Goal: Information Seeking & Learning: Compare options

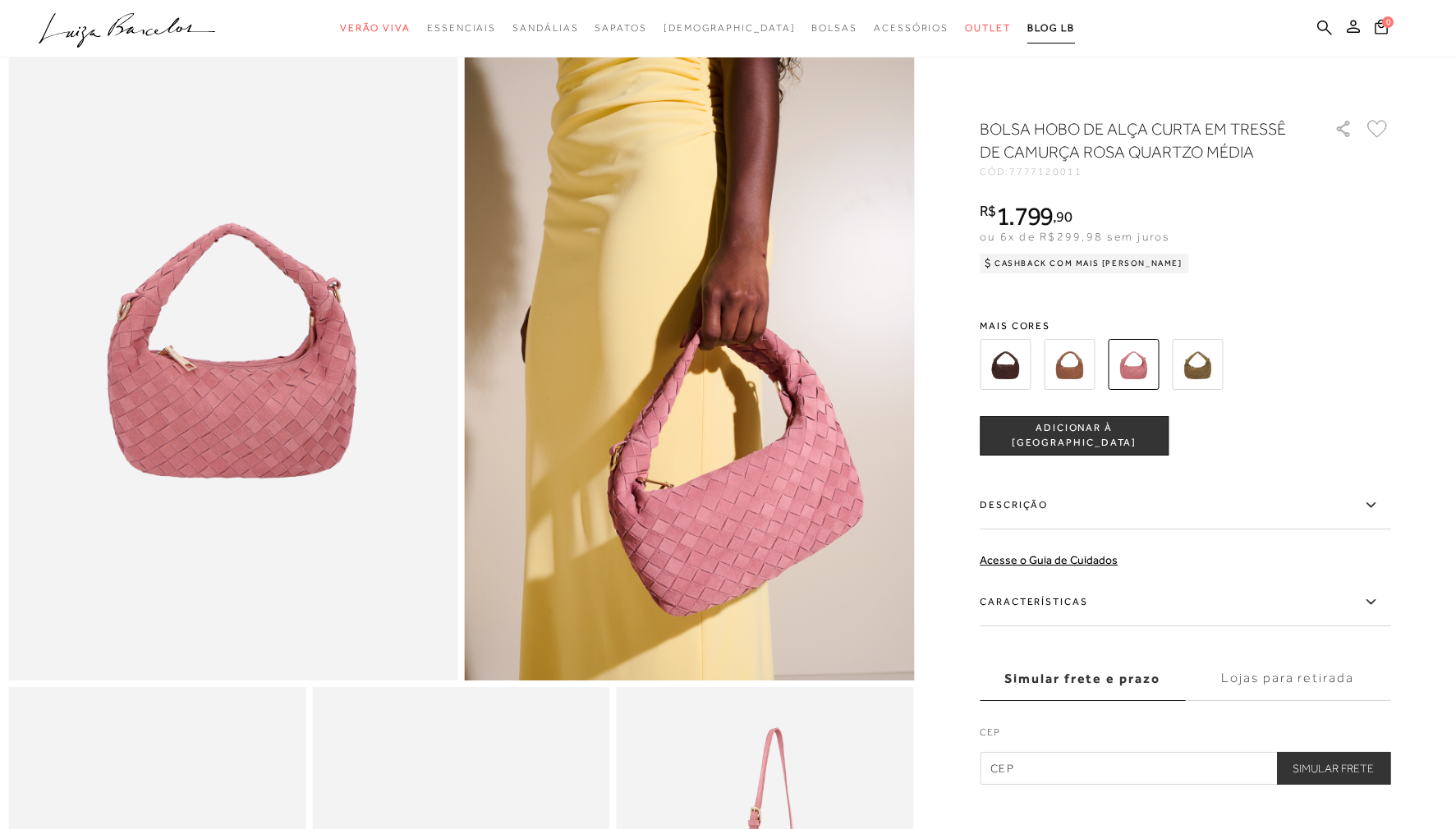
scroll to position [65, 0]
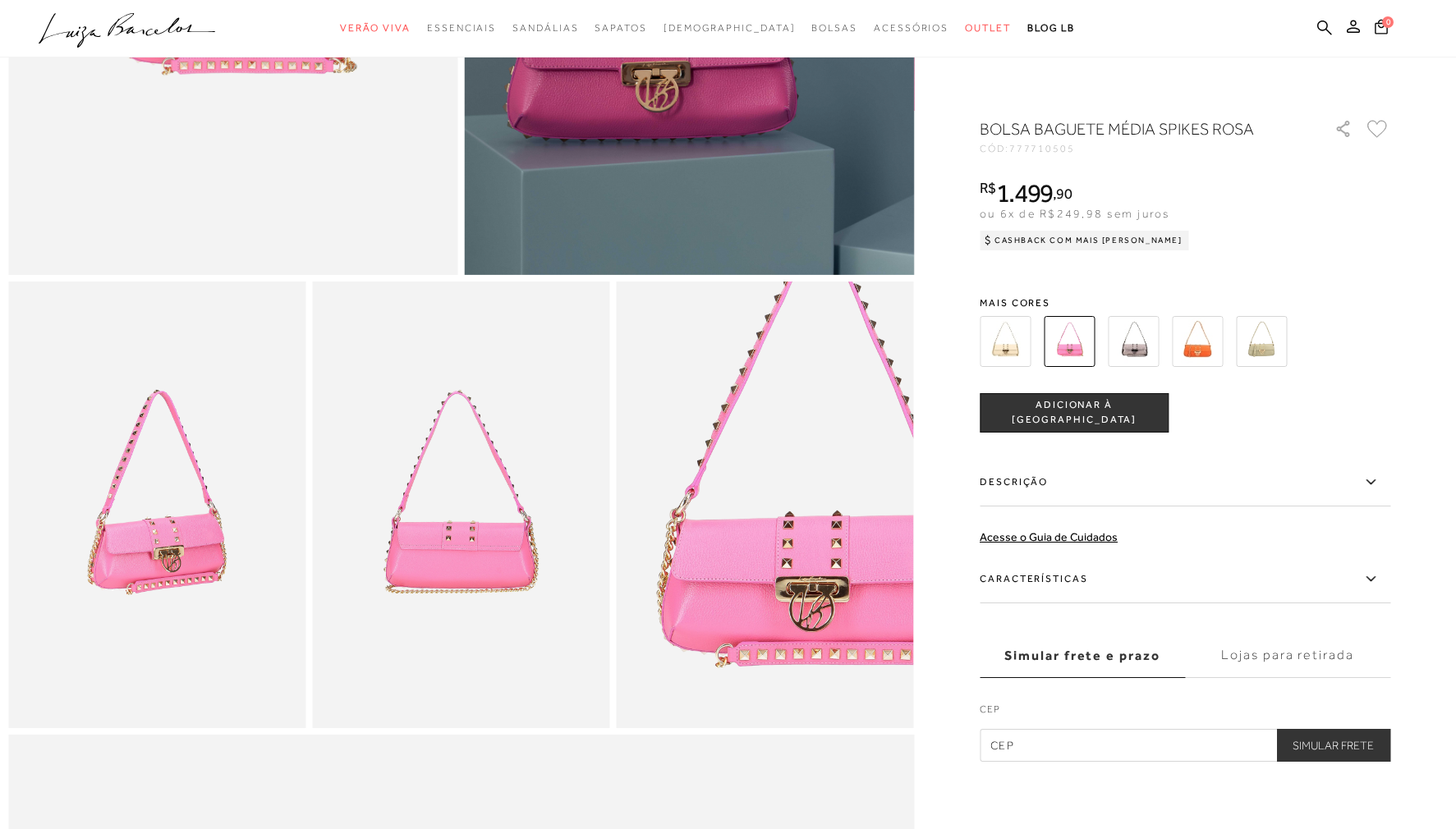
scroll to position [601, 0]
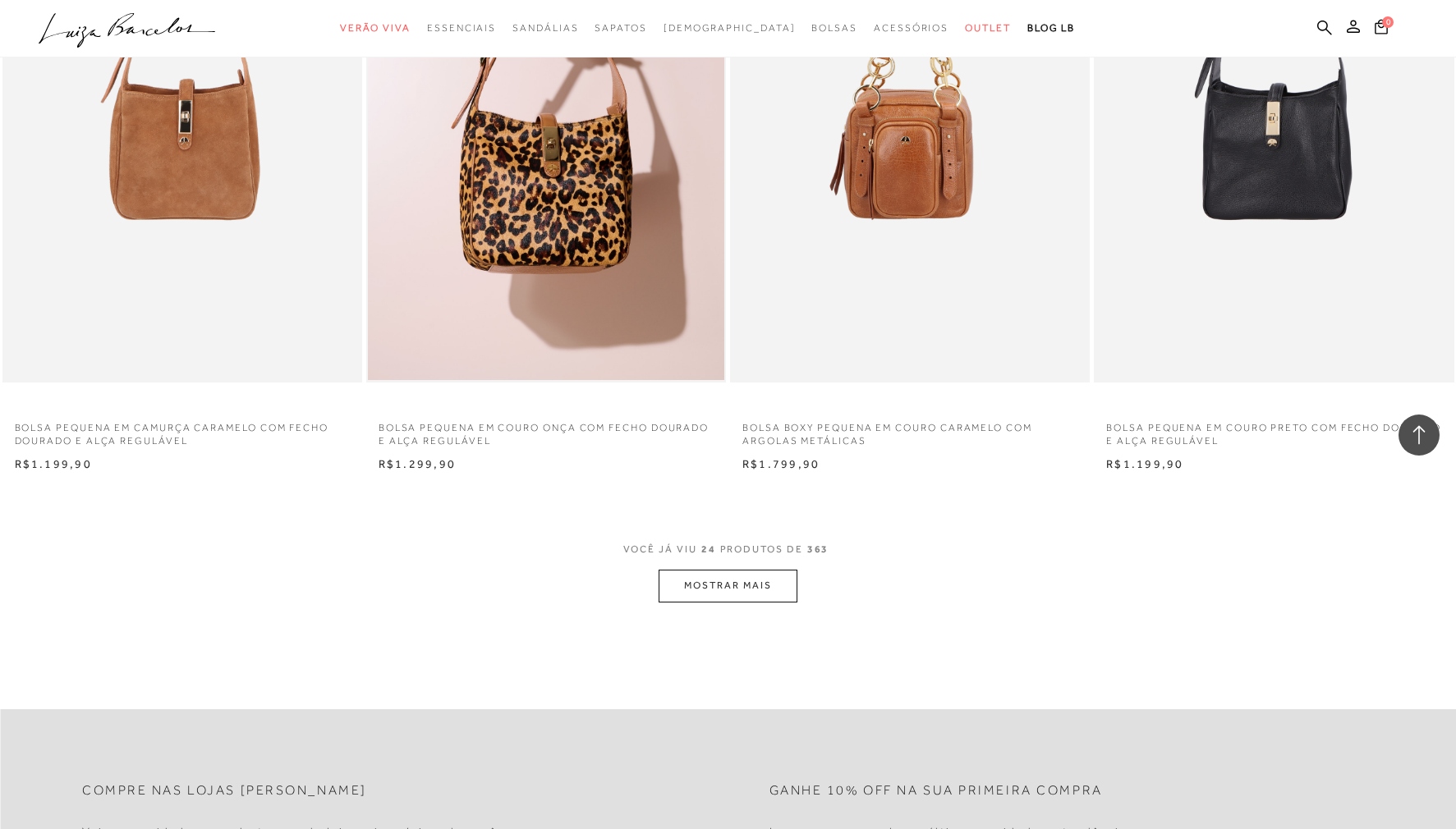
scroll to position [3520, 0]
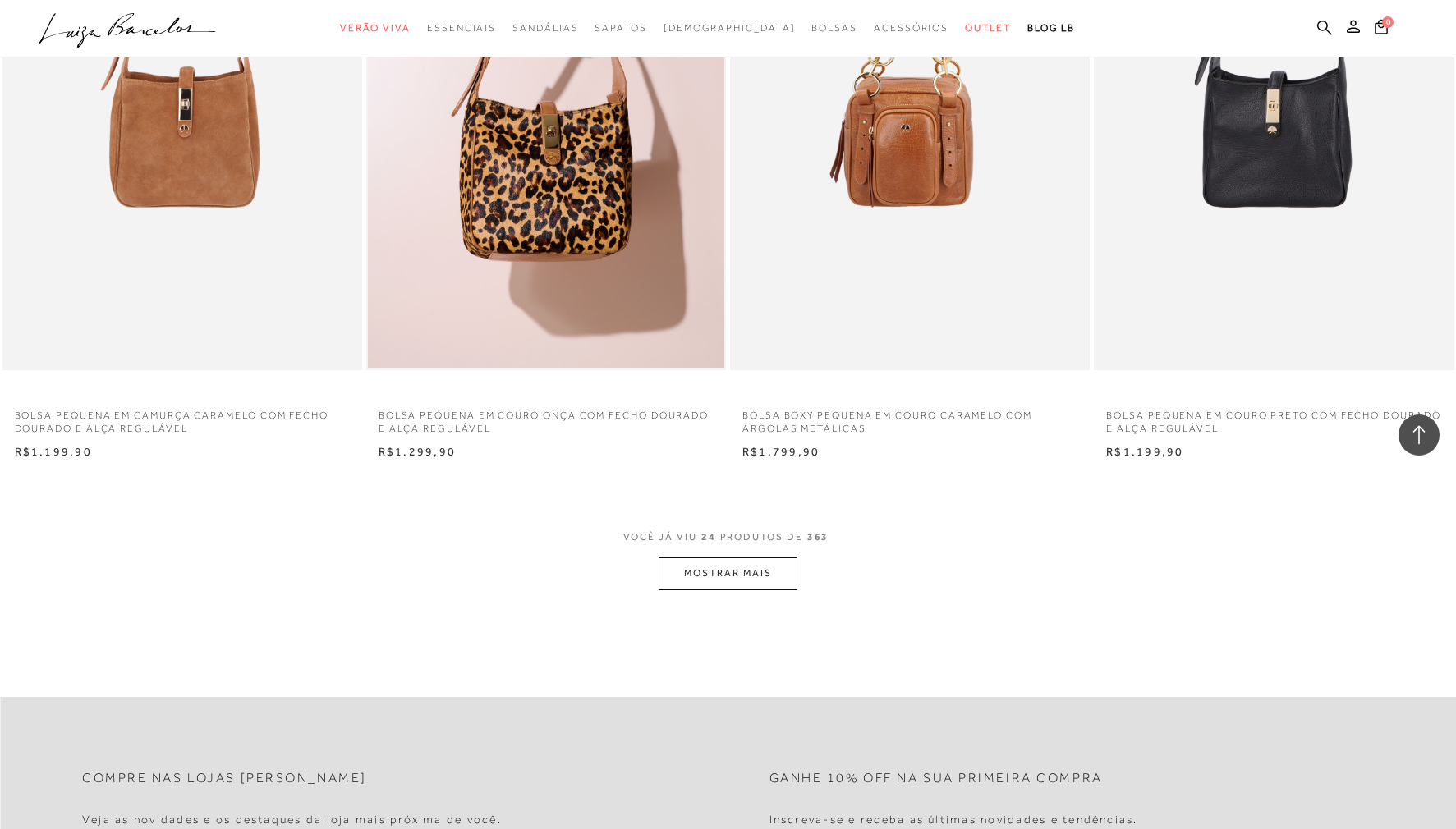
click at [765, 563] on button "MOSTRAR MAIS" at bounding box center [728, 574] width 138 height 32
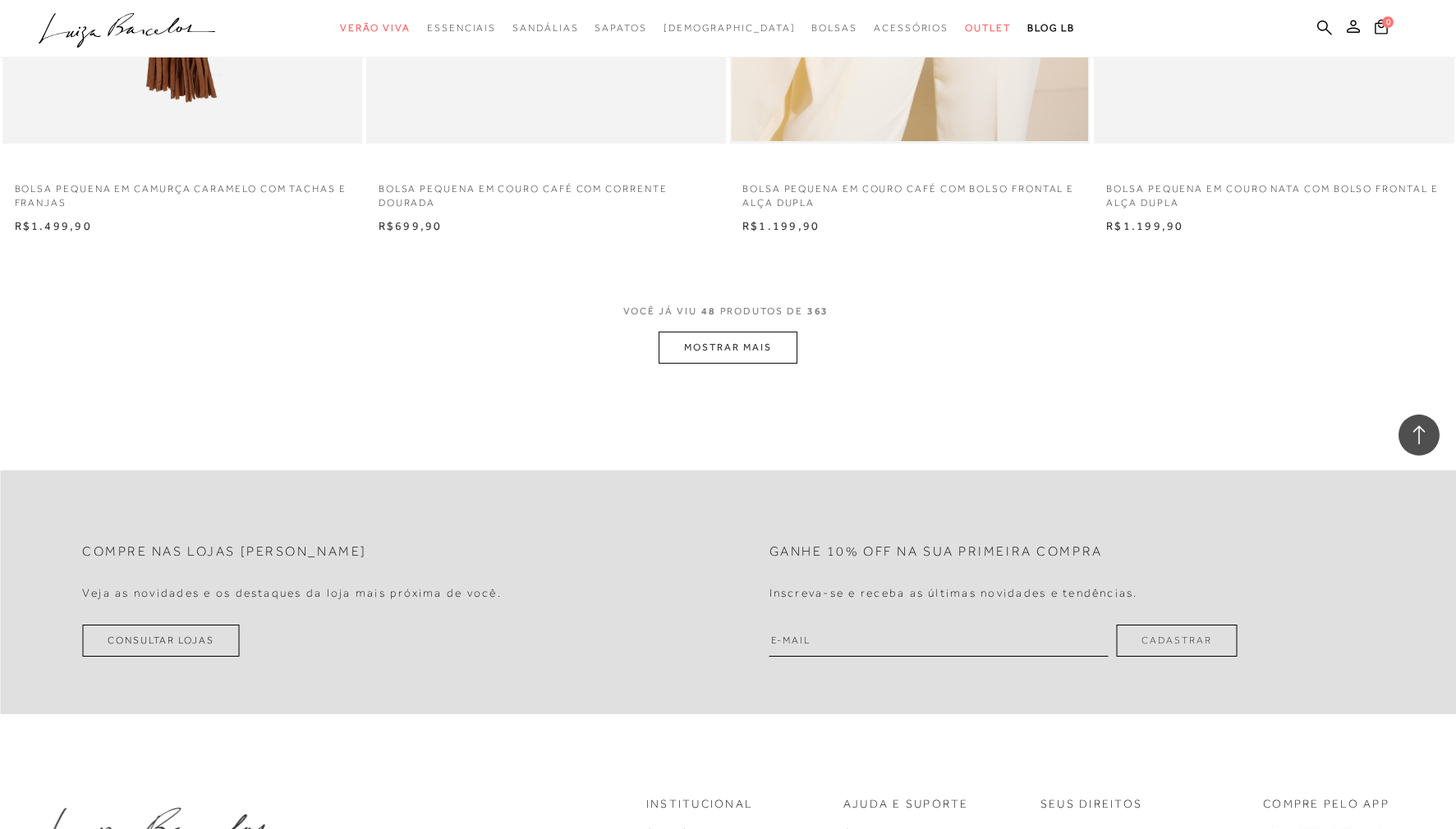
scroll to position [7768, 0]
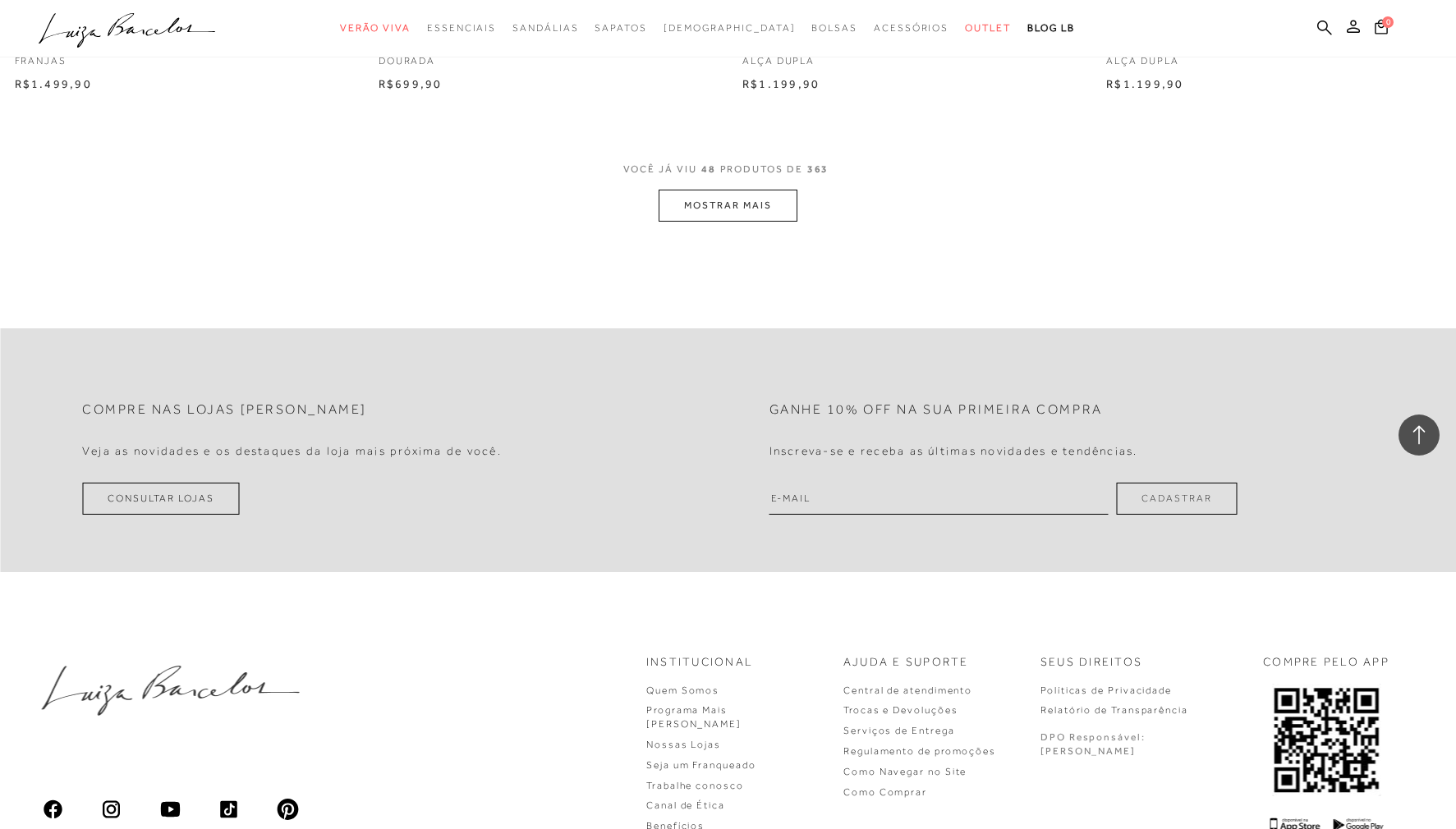
click at [771, 197] on button "MOSTRAR MAIS" at bounding box center [728, 206] width 138 height 32
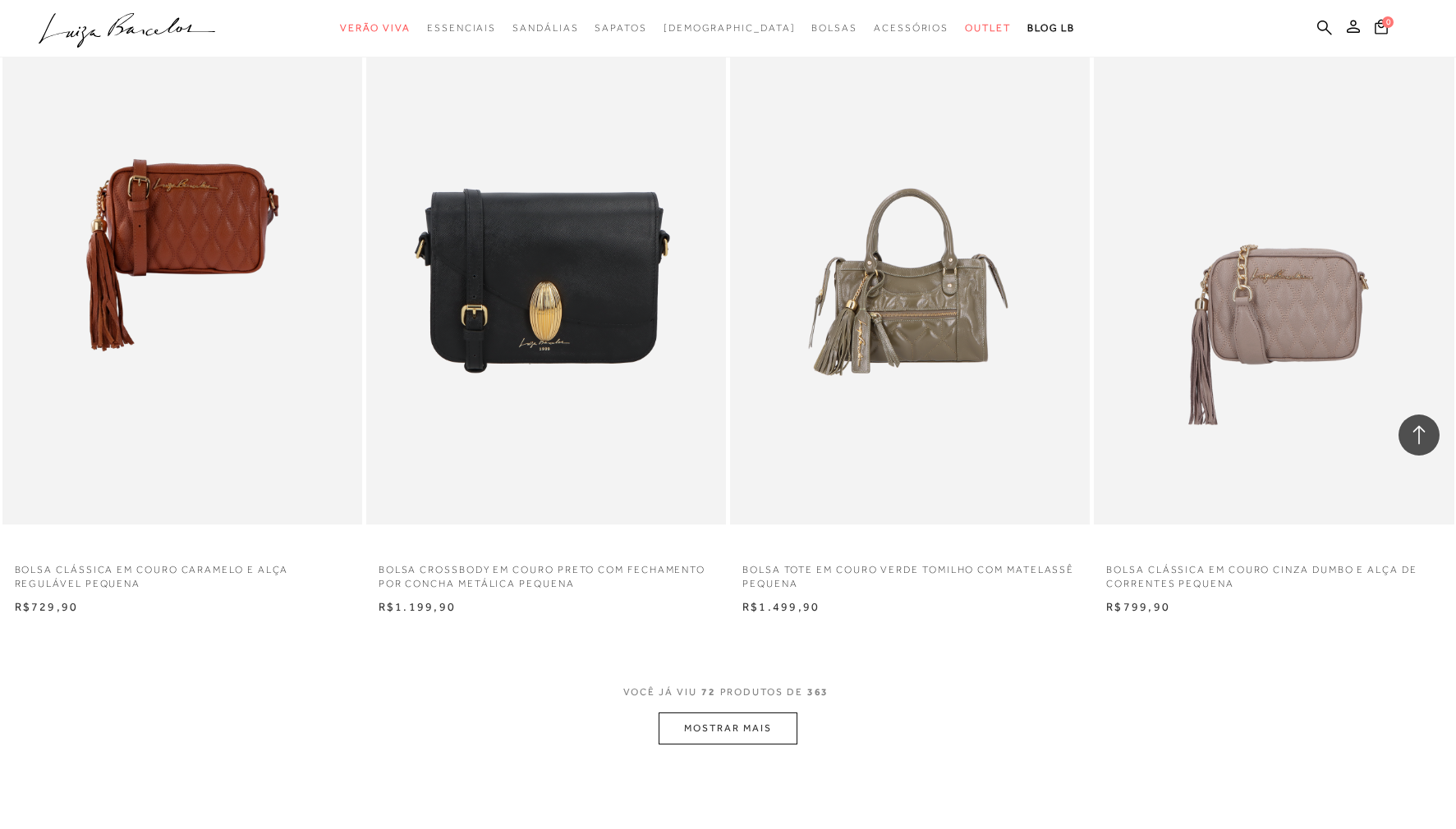
scroll to position [11076, 0]
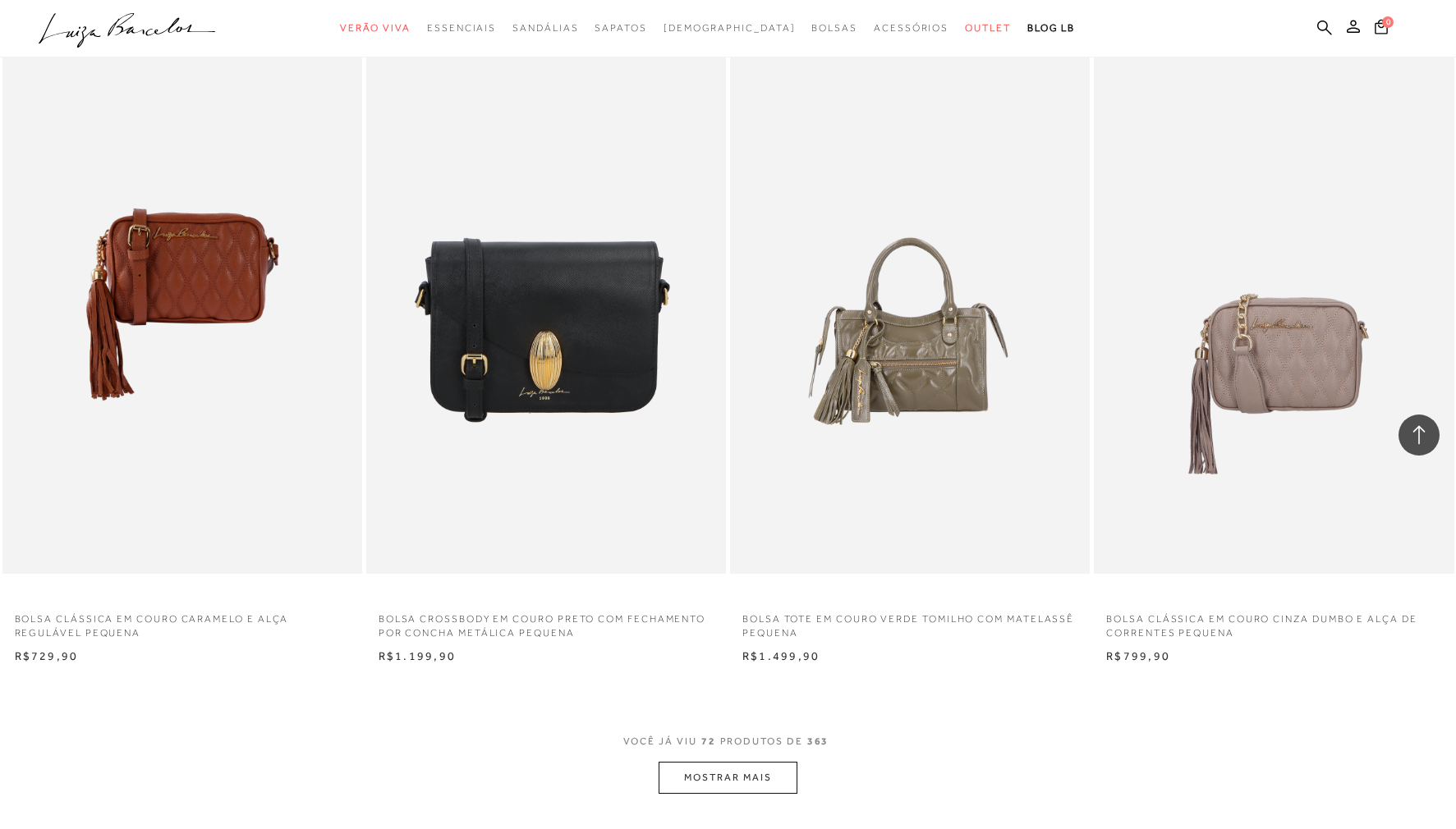
click at [688, 773] on button "MOSTRAR MAIS" at bounding box center [728, 778] width 138 height 32
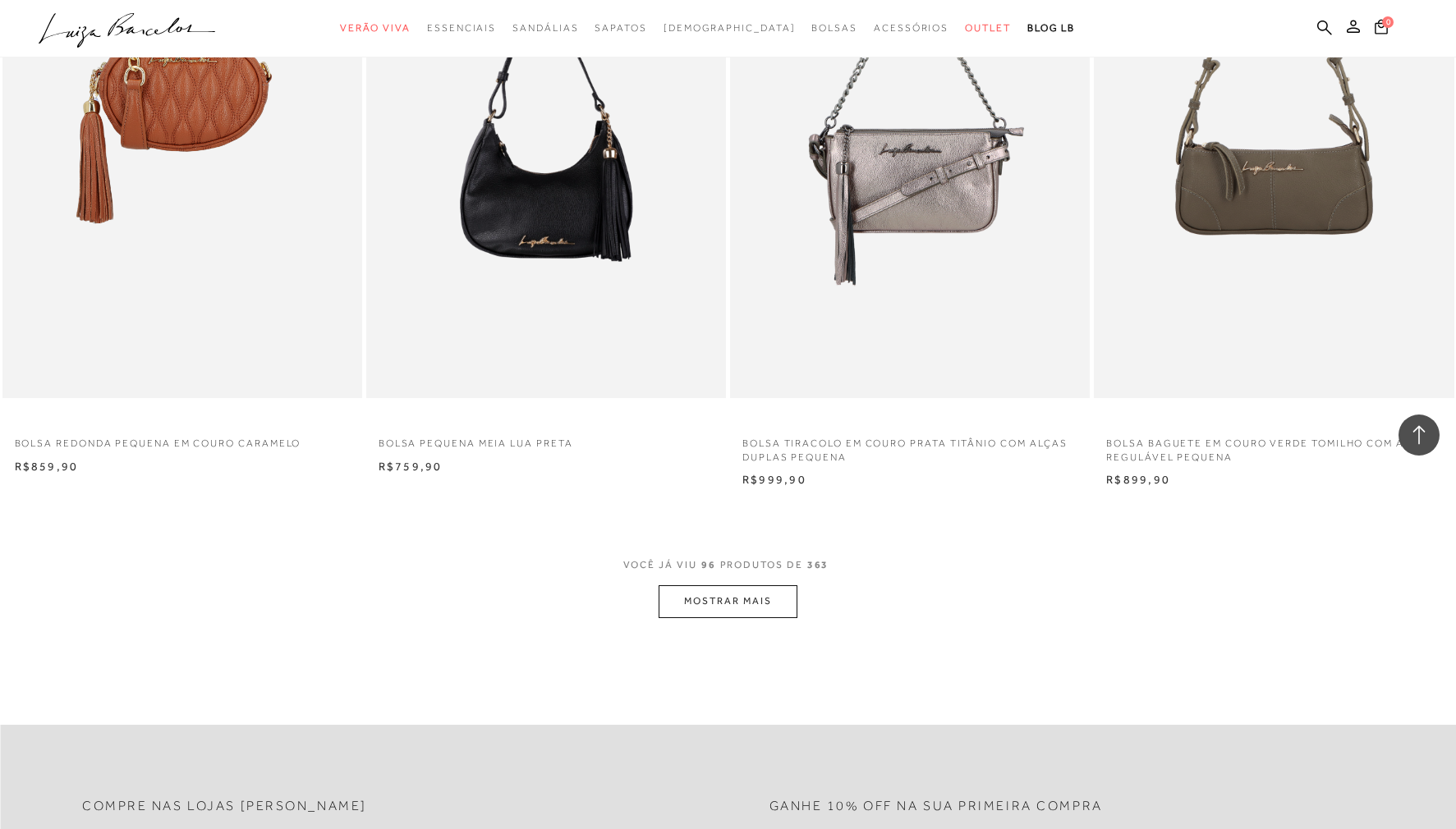
scroll to position [15192, 0]
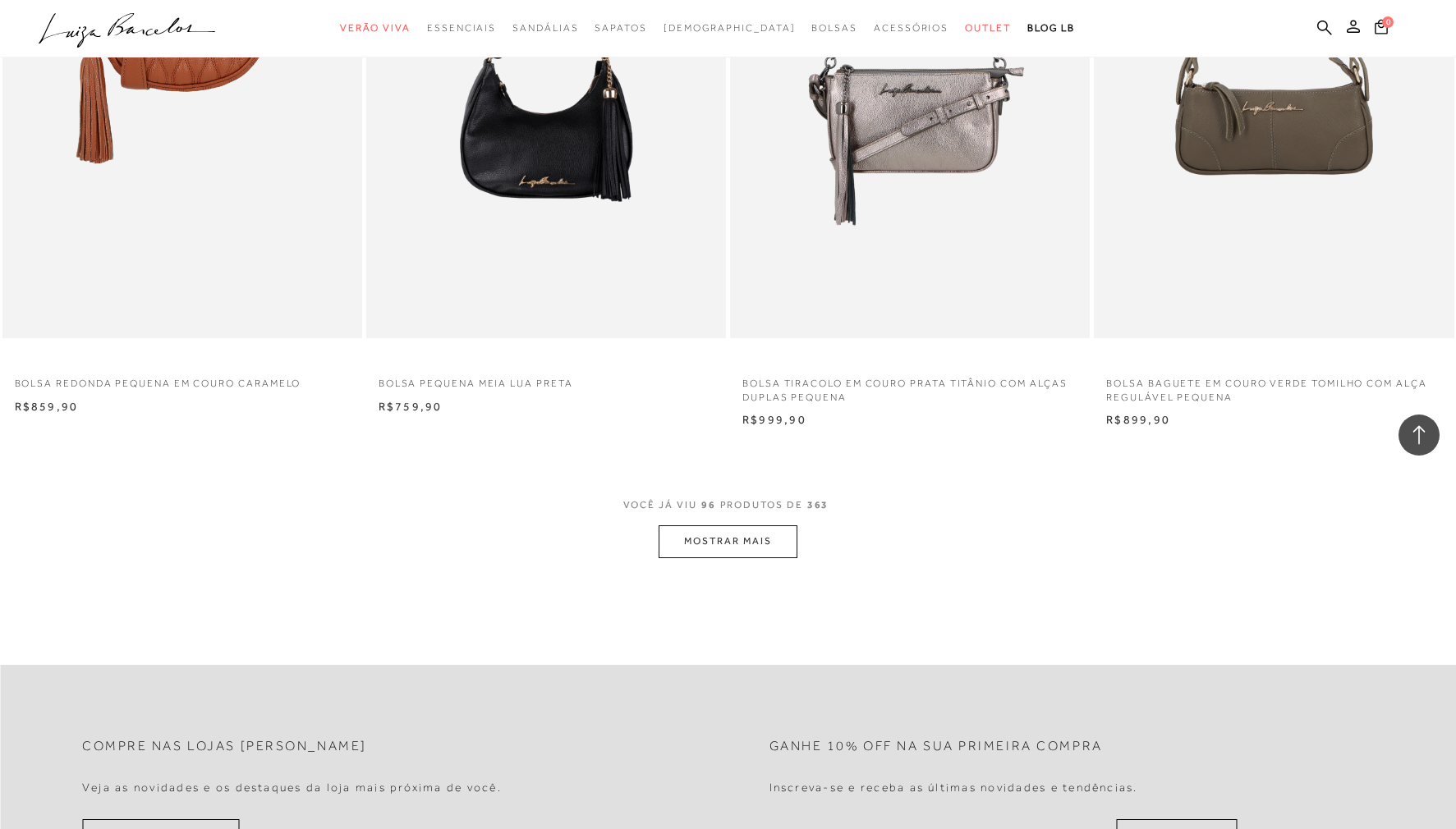
click at [785, 547] on button "MOSTRAR MAIS" at bounding box center [728, 541] width 138 height 32
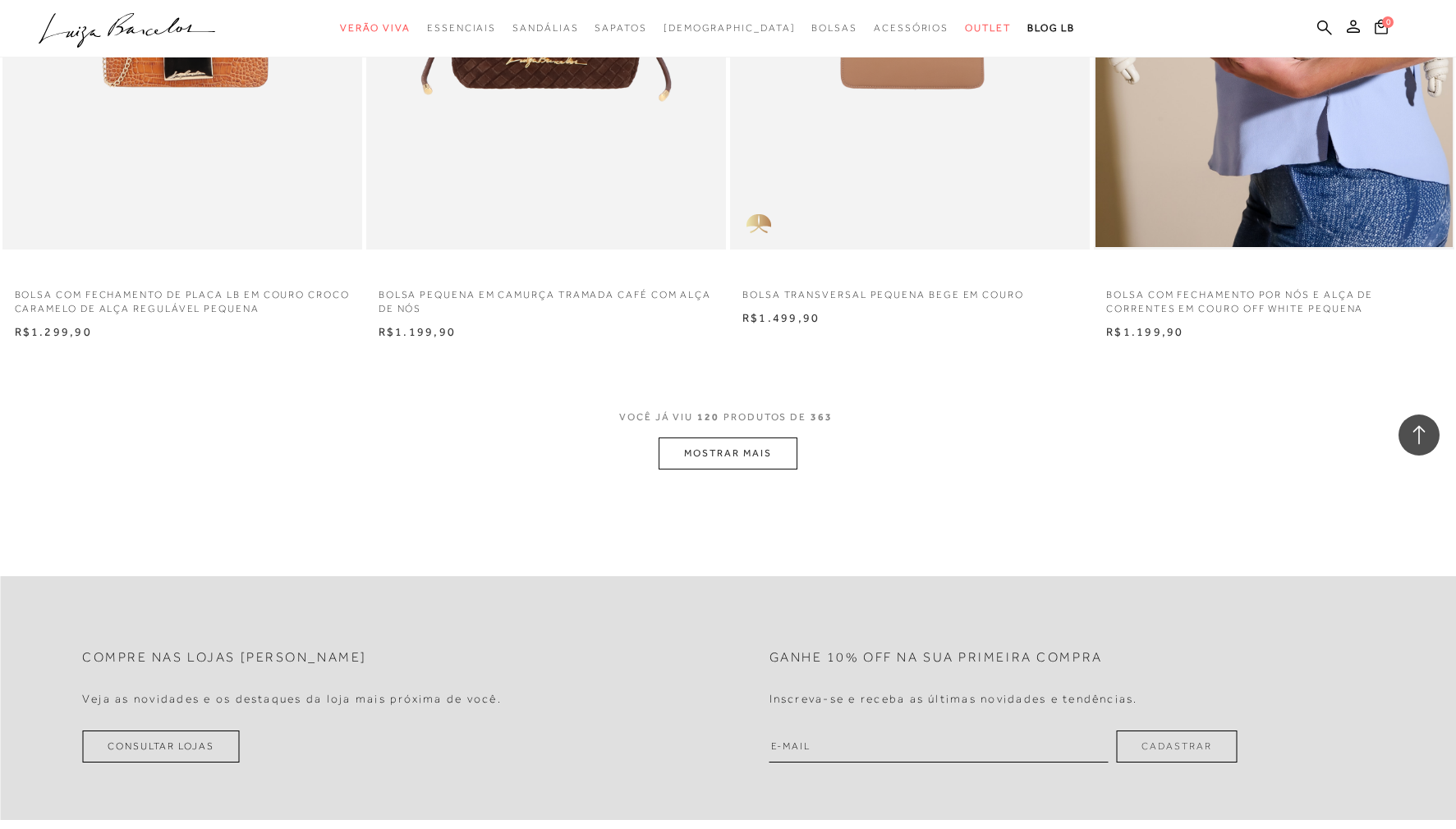
scroll to position [19226, 0]
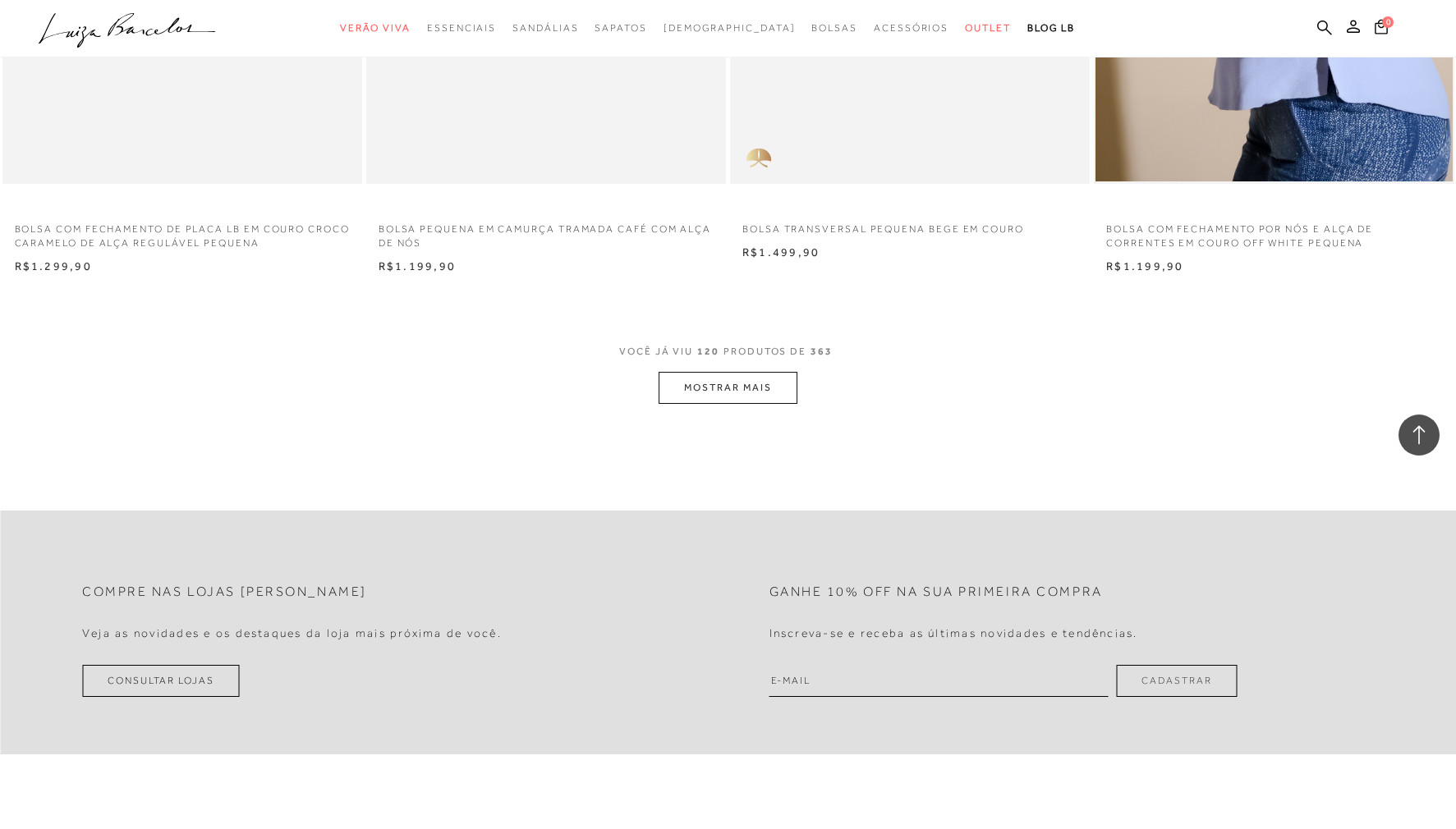
click at [740, 395] on button "MOSTRAR MAIS" at bounding box center [728, 388] width 138 height 32
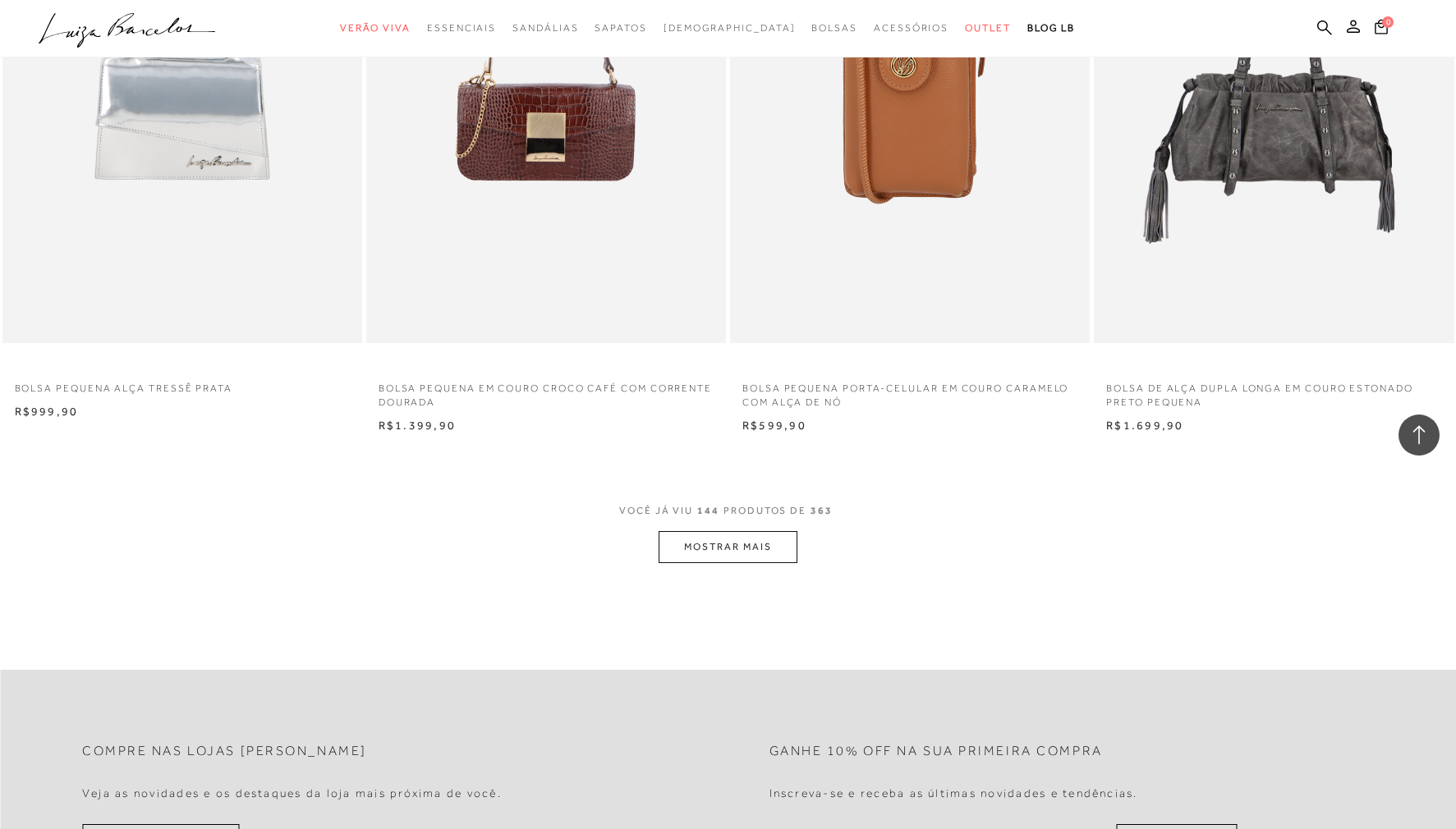
scroll to position [22951, 0]
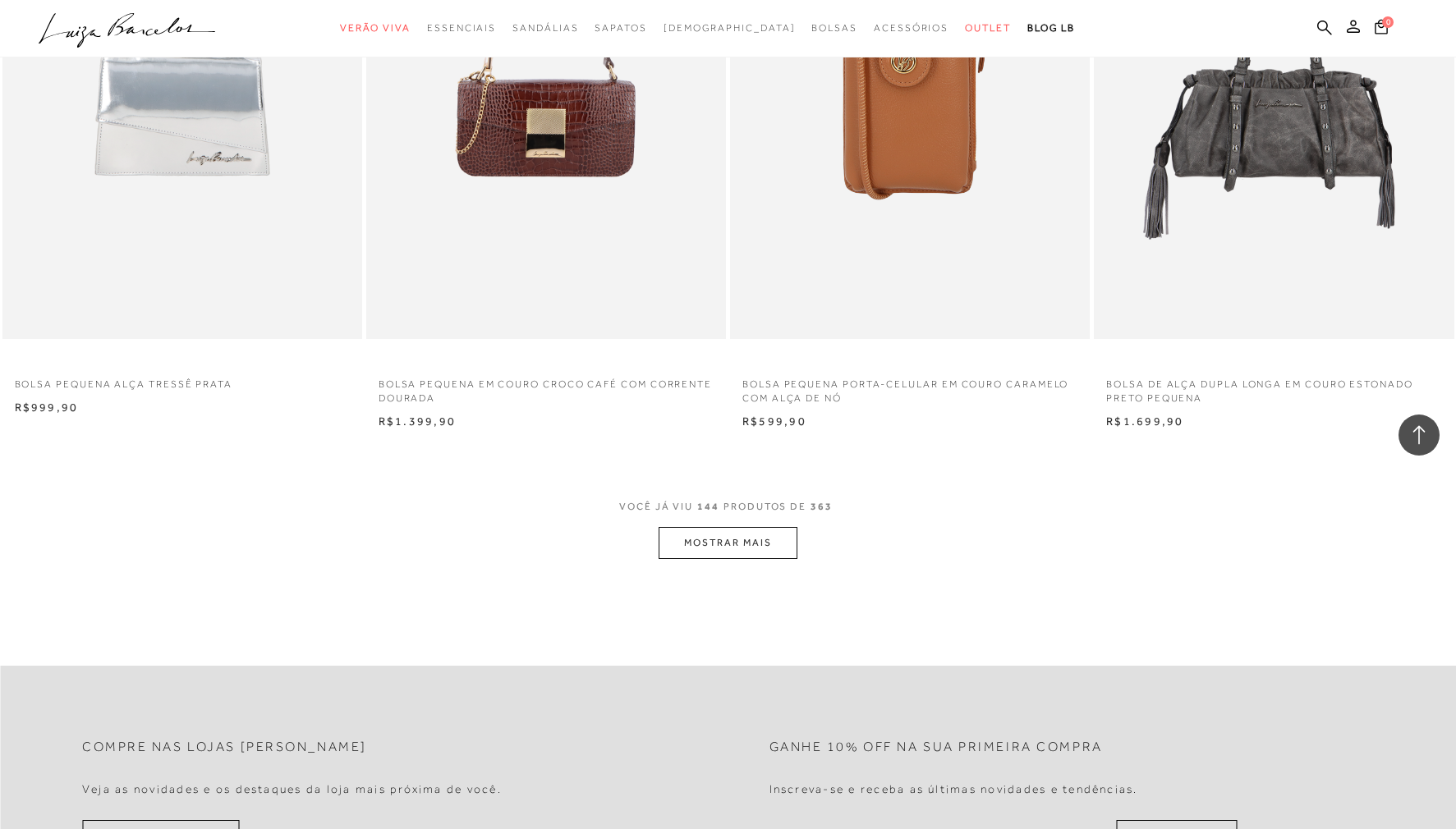
click at [710, 542] on button "MOSTRAR MAIS" at bounding box center [728, 543] width 138 height 32
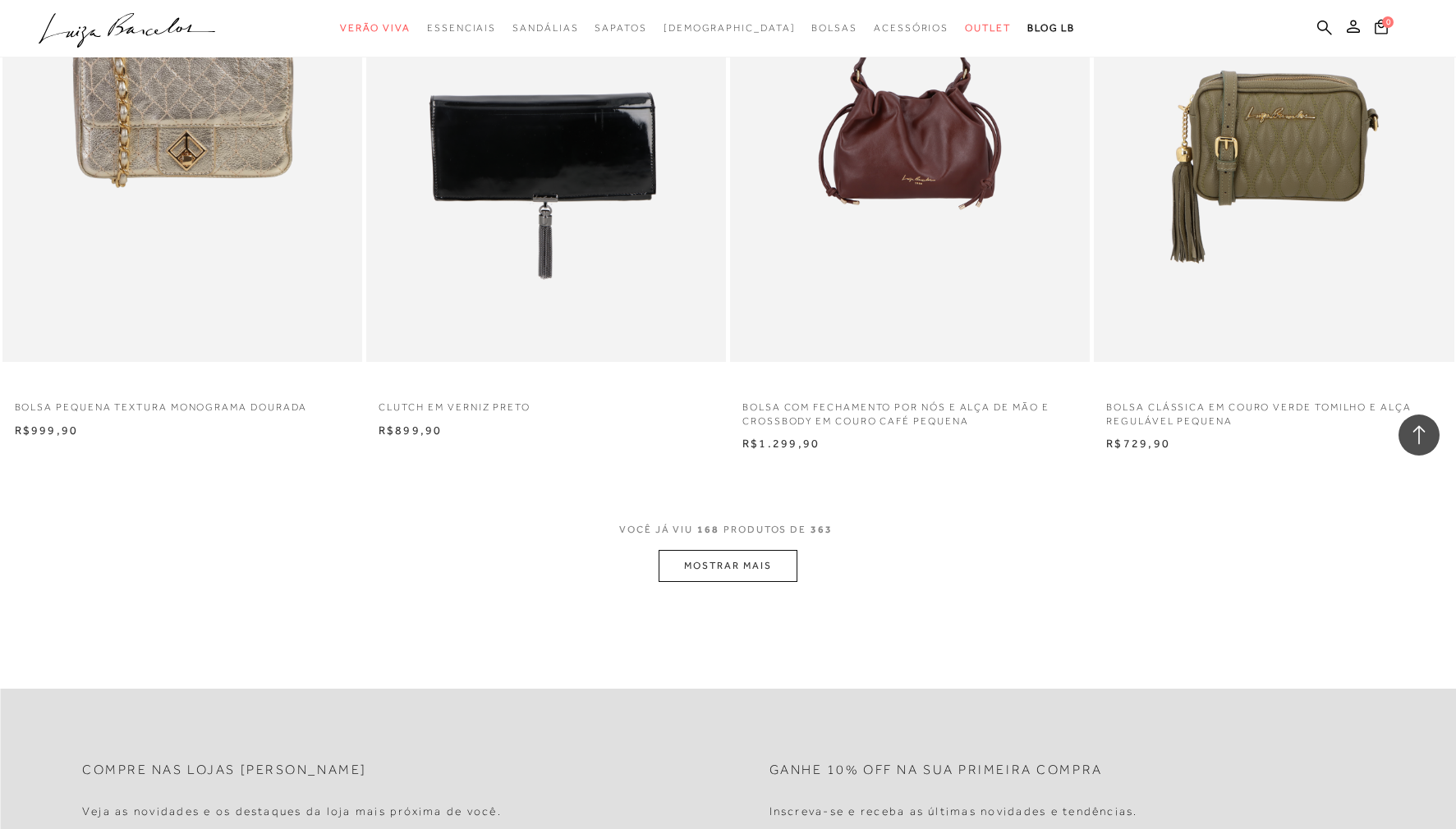
scroll to position [26865, 0]
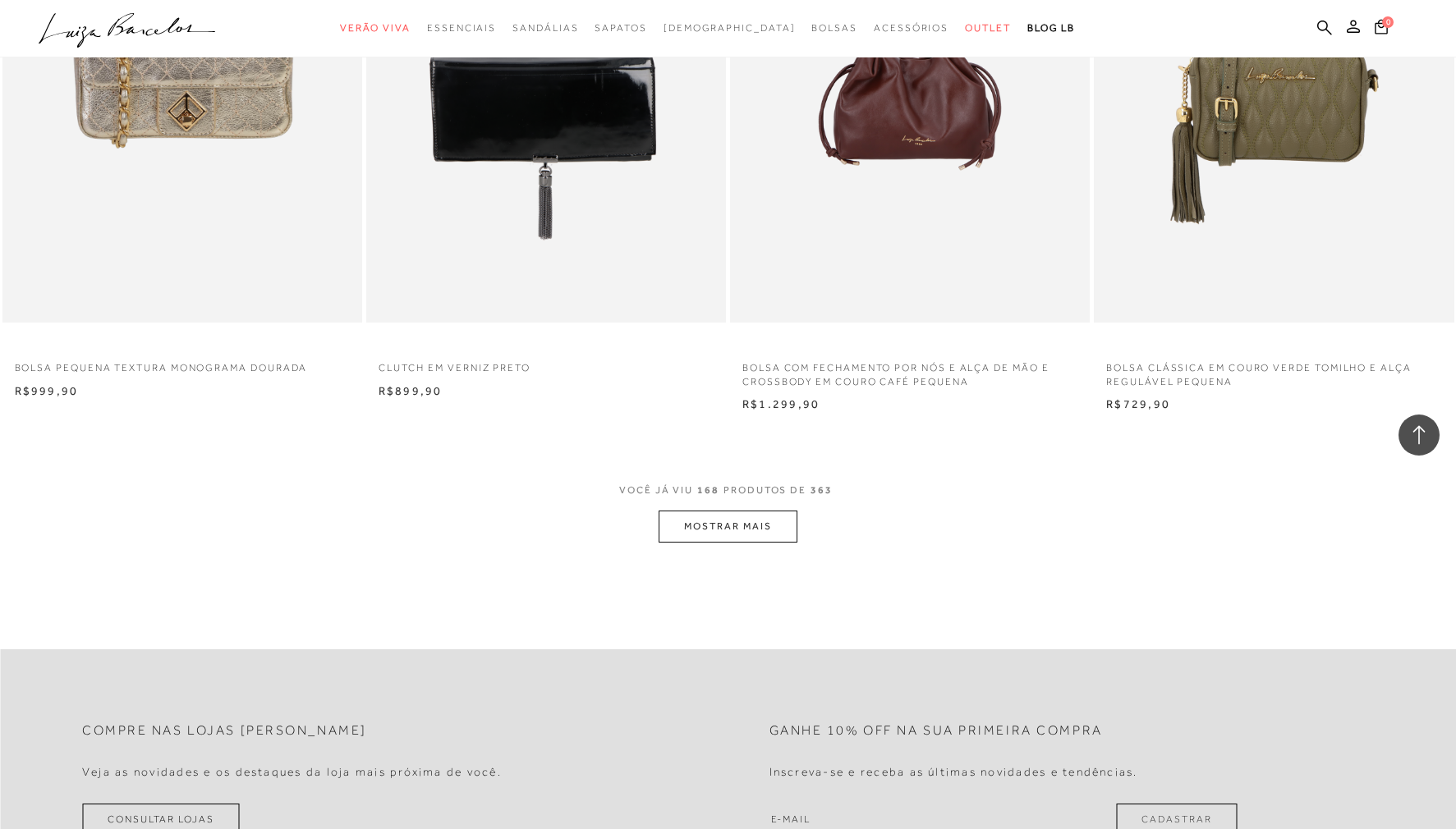
click at [714, 538] on button "MOSTRAR MAIS" at bounding box center [728, 527] width 138 height 32
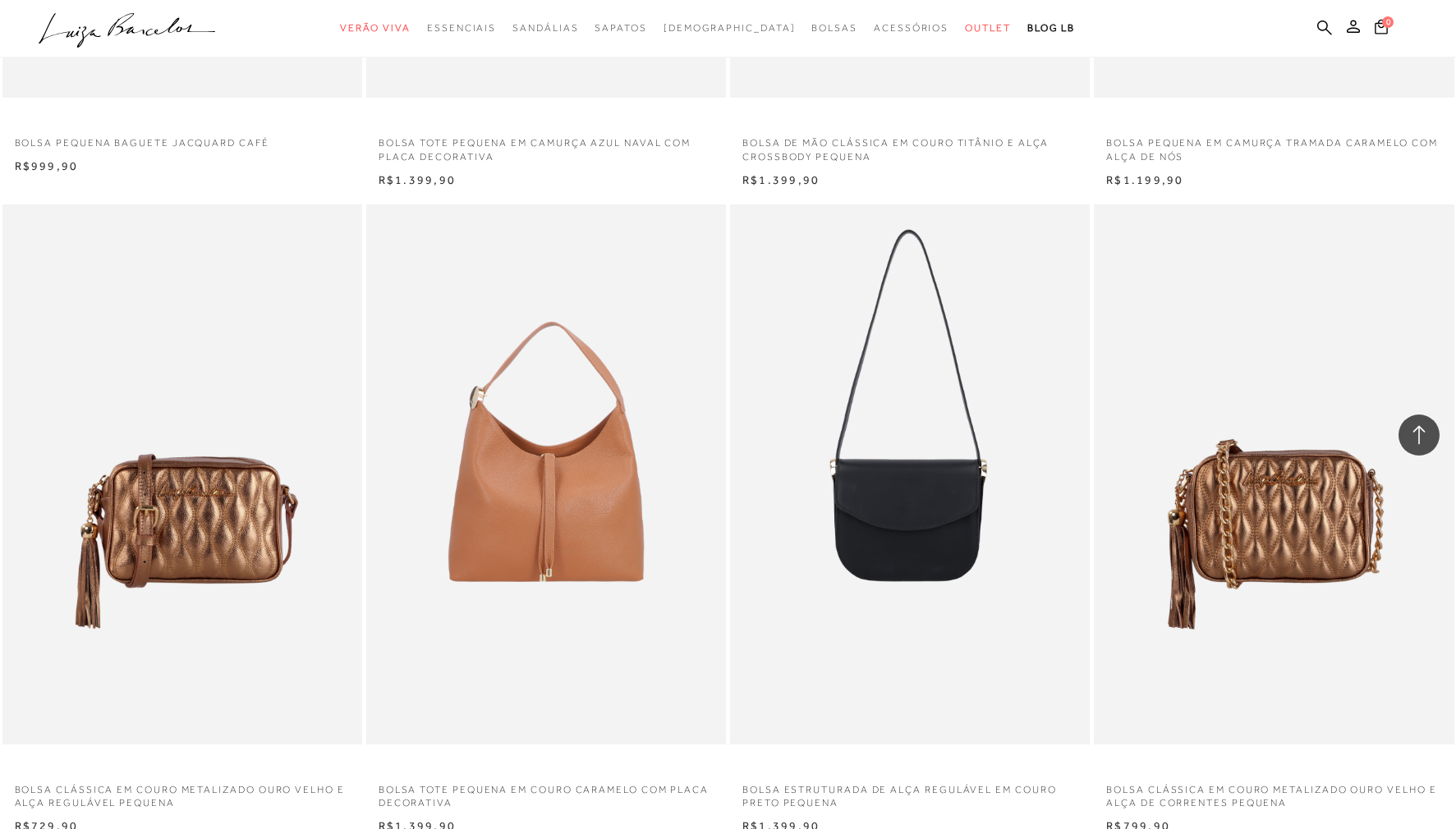
scroll to position [30499, 0]
